Goal: Check status: Check status

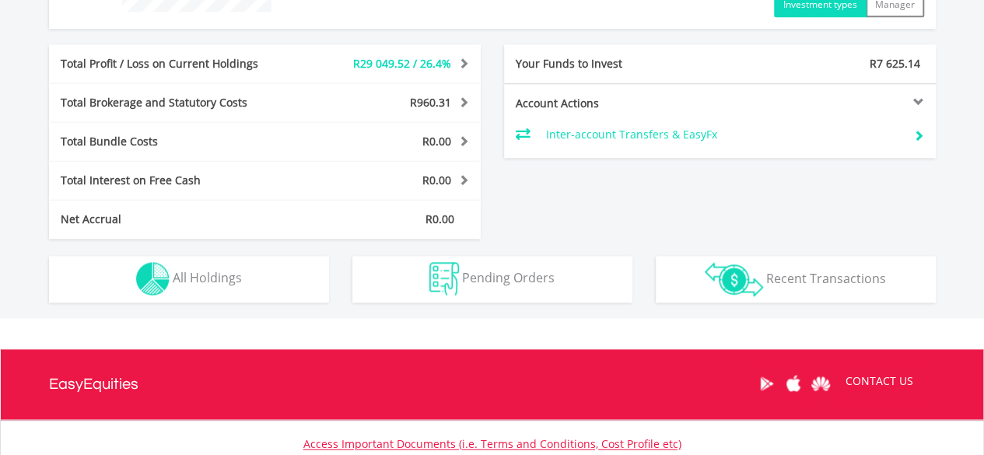
scroll to position [777, 0]
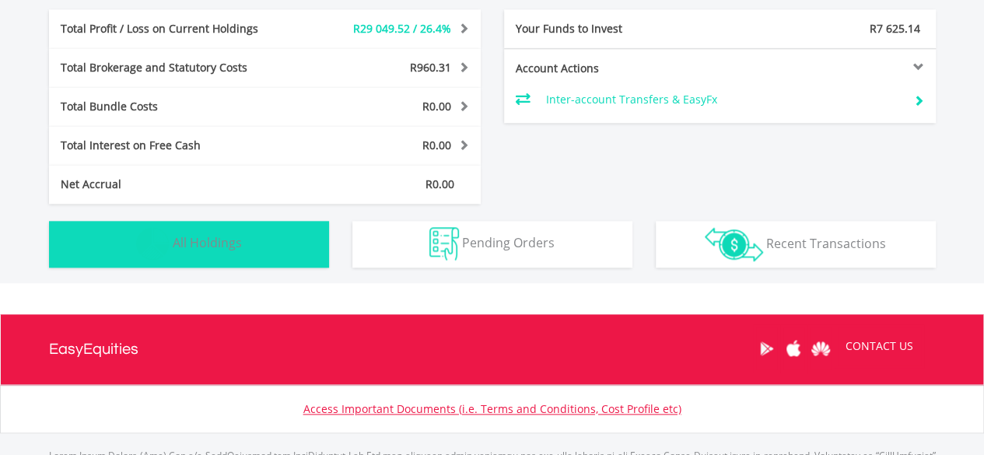
click at [201, 236] on span "All Holdings" at bounding box center [207, 242] width 69 height 17
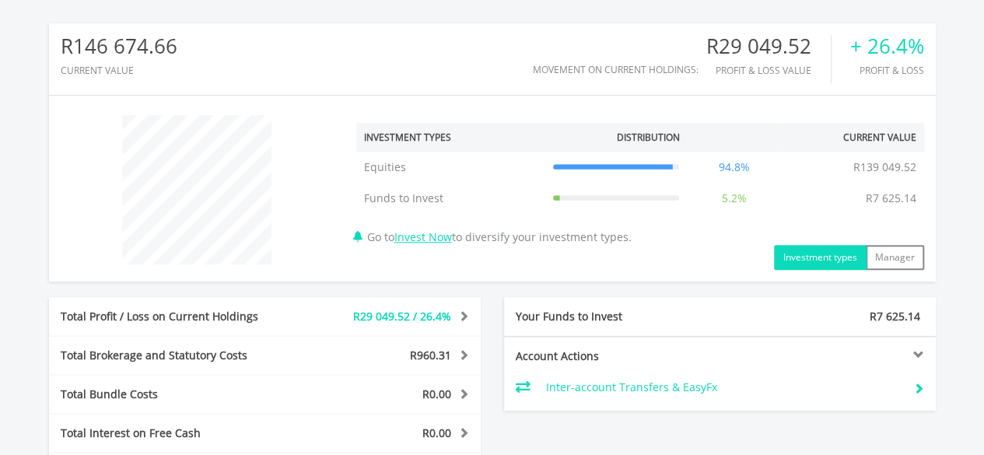
scroll to position [390, 0]
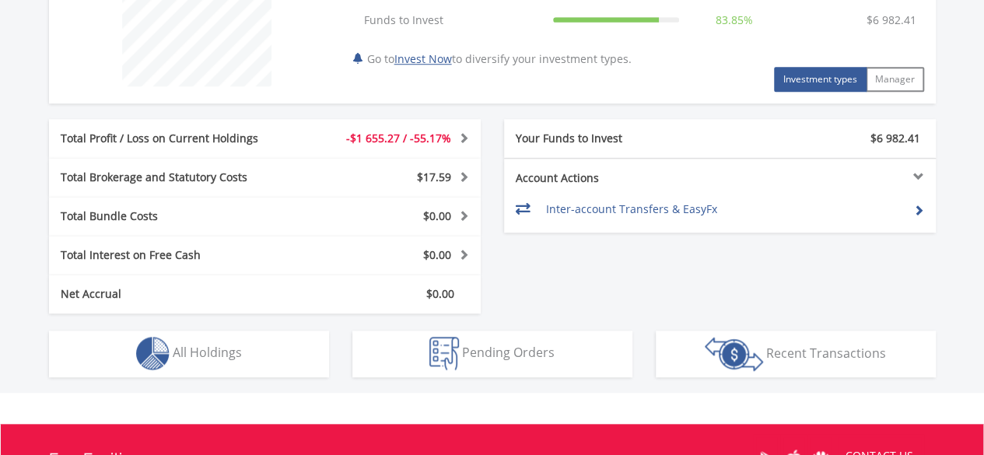
scroll to position [700, 0]
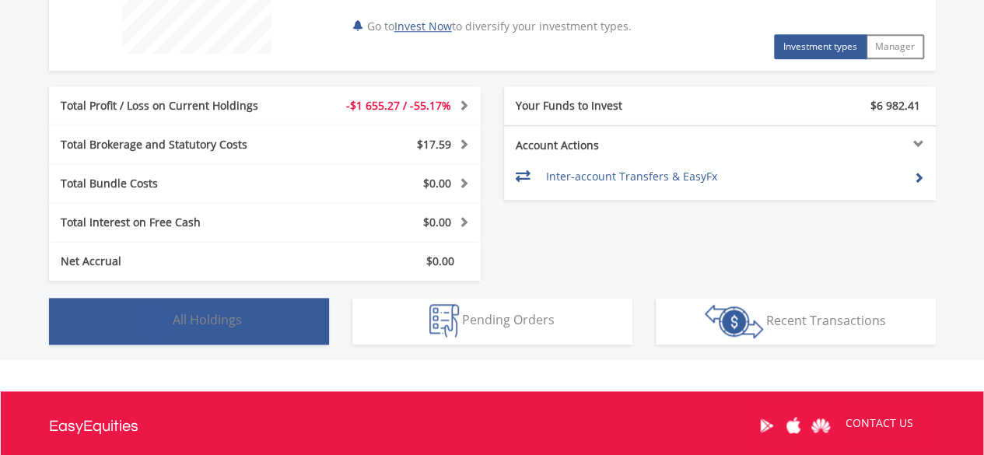
click at [190, 323] on span "All Holdings" at bounding box center [207, 319] width 69 height 17
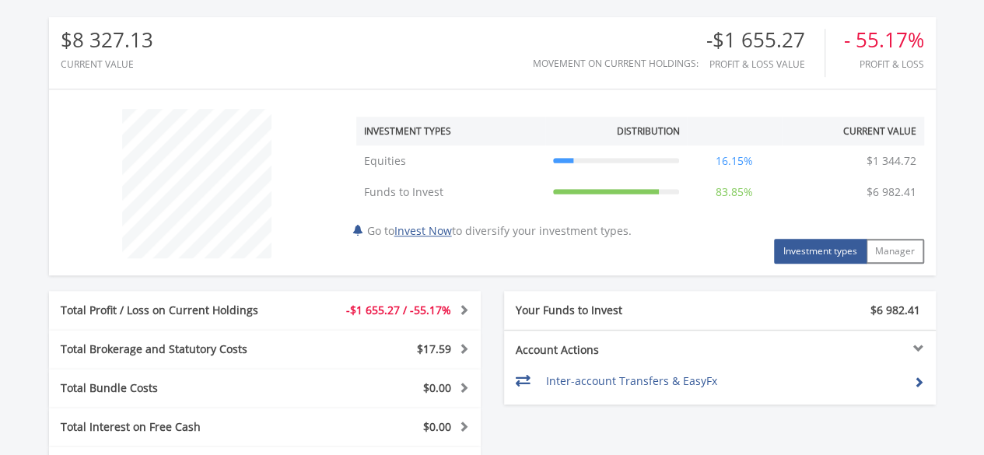
scroll to position [468, 0]
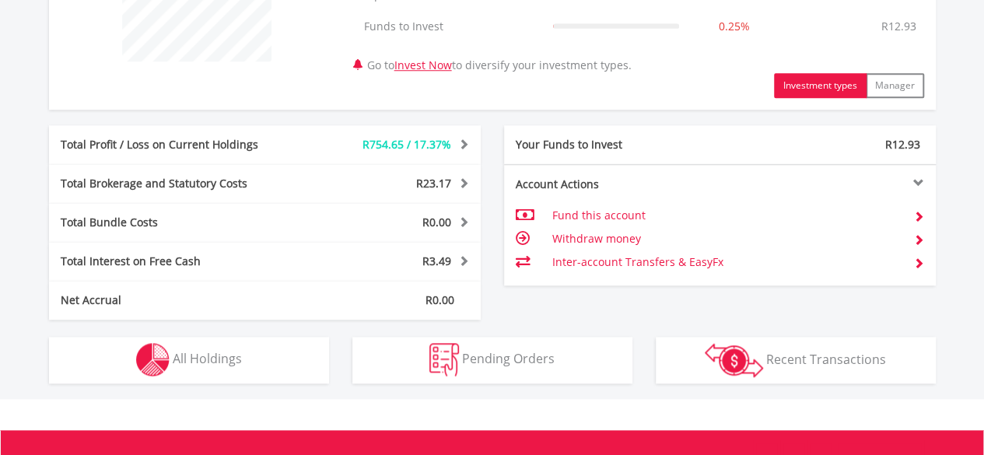
scroll to position [778, 0]
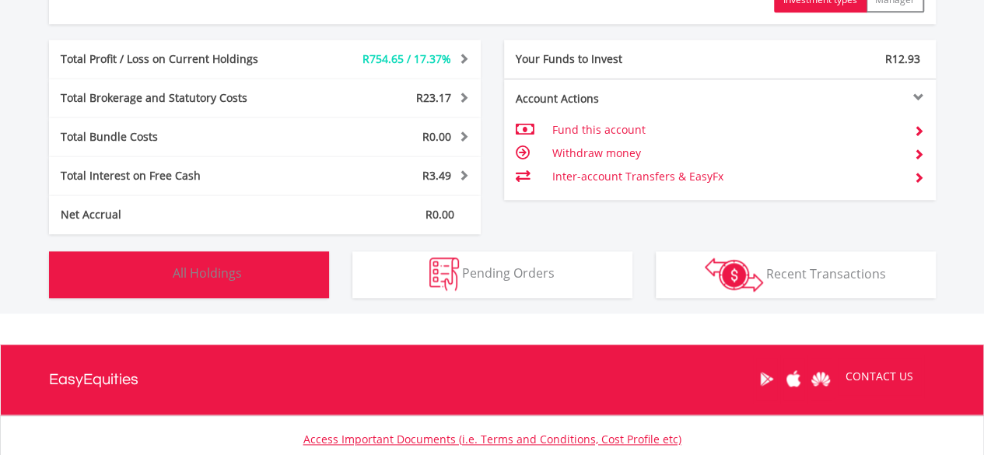
click at [229, 269] on span "All Holdings" at bounding box center [207, 272] width 69 height 17
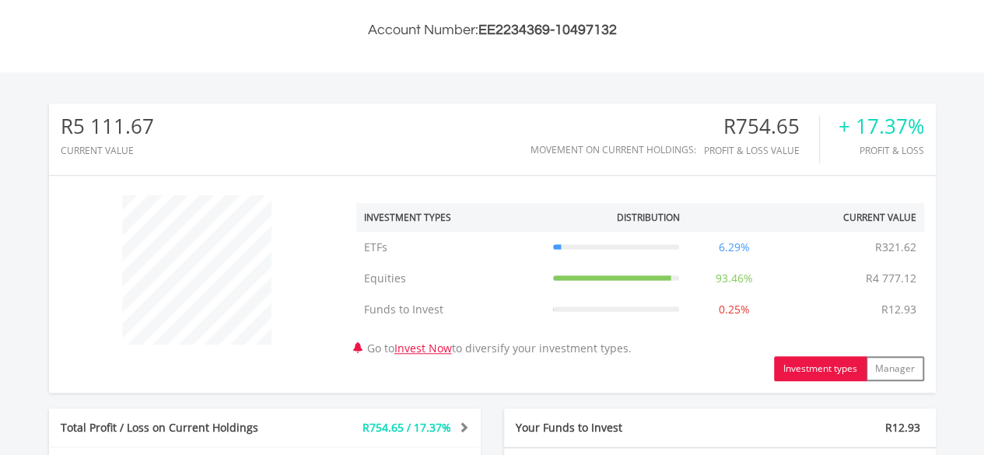
scroll to position [499, 0]
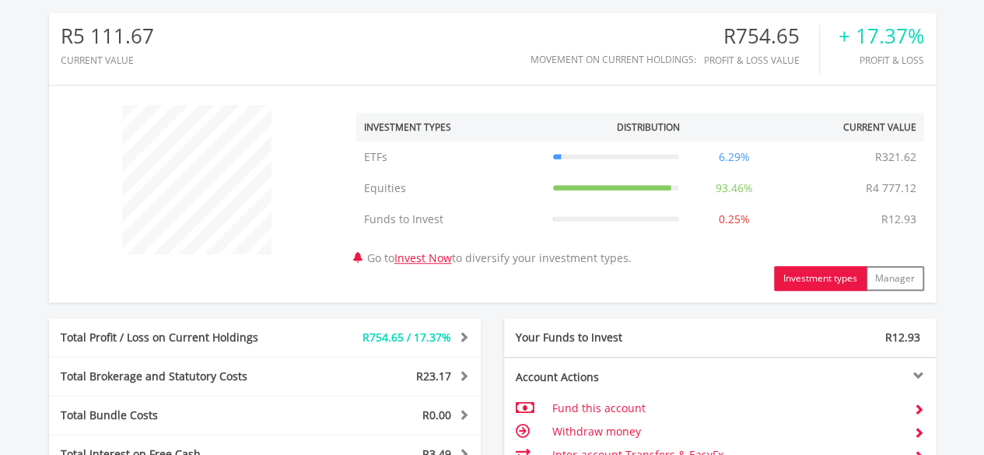
click at [838, 268] on button "Investment types" at bounding box center [820, 278] width 93 height 25
click at [821, 278] on button "Investment types" at bounding box center [820, 278] width 93 height 25
